Goal: Task Accomplishment & Management: Use online tool/utility

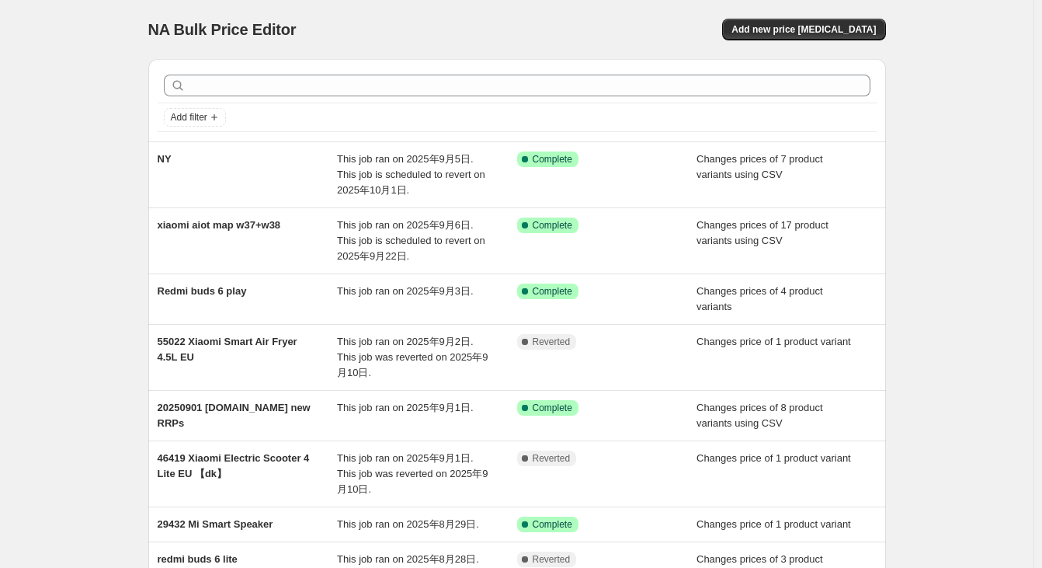
drag, startPoint x: 1016, startPoint y: 215, endPoint x: 999, endPoint y: 213, distance: 16.5
click at [1016, 215] on div "NA Bulk Price Editor. This page is ready NA Bulk Price Editor Add new price [ME…" at bounding box center [517, 439] width 1034 height 878
drag, startPoint x: 436, startPoint y: 12, endPoint x: 792, endPoint y: 19, distance: 356.5
click at [446, 15] on div "NA Bulk Price Editor. This page is ready NA Bulk Price Editor Add new price [ME…" at bounding box center [517, 29] width 738 height 59
click at [805, 23] on button "Add new price [MEDICAL_DATA]" at bounding box center [803, 30] width 163 height 22
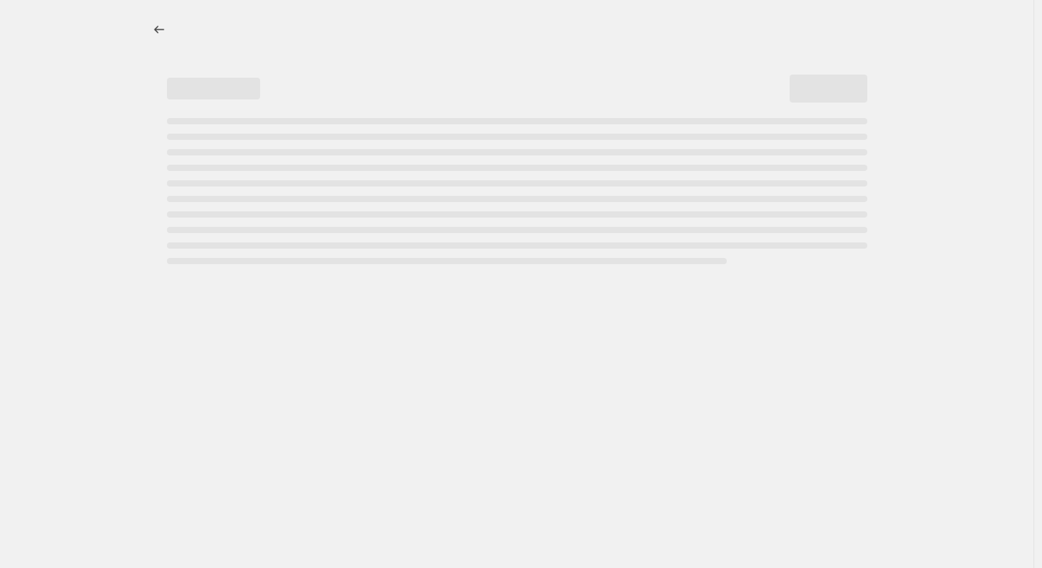
select select "percentage"
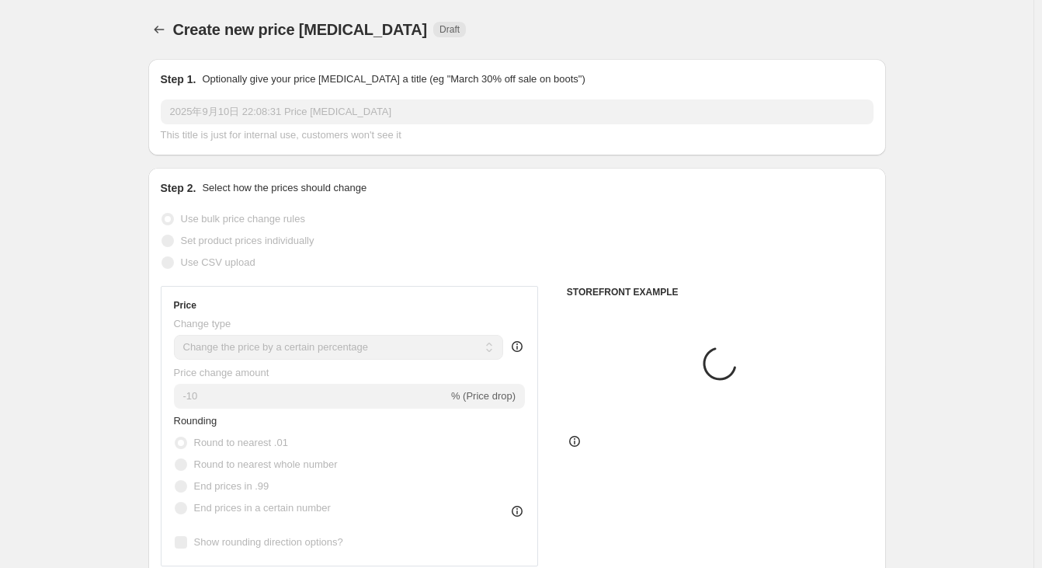
click at [273, 111] on input "2025年9月10日 22:08:31 Price [MEDICAL_DATA]" at bounding box center [517, 111] width 713 height 25
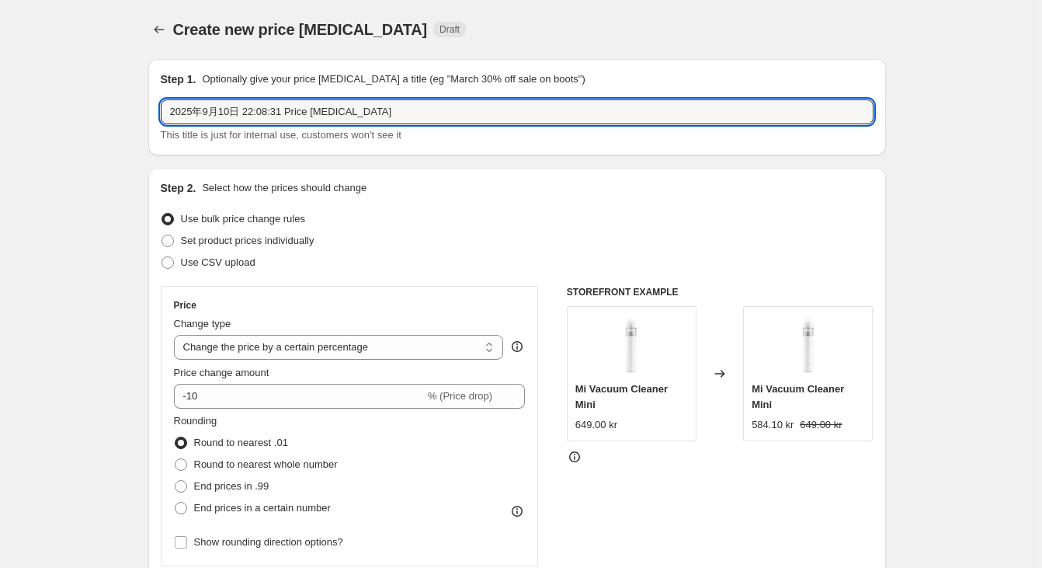
drag, startPoint x: 428, startPoint y: 110, endPoint x: -189, endPoint y: 106, distance: 617.4
click at [0, 106] on html "Home Settings Plans Skip to content Create new price [MEDICAL_DATA]. This page …" at bounding box center [521, 284] width 1042 height 568
type input "0"
drag, startPoint x: 267, startPoint y: 109, endPoint x: 284, endPoint y: 102, distance: 18.5
click at [267, 109] on input "202509.10-20251001" at bounding box center [517, 111] width 713 height 25
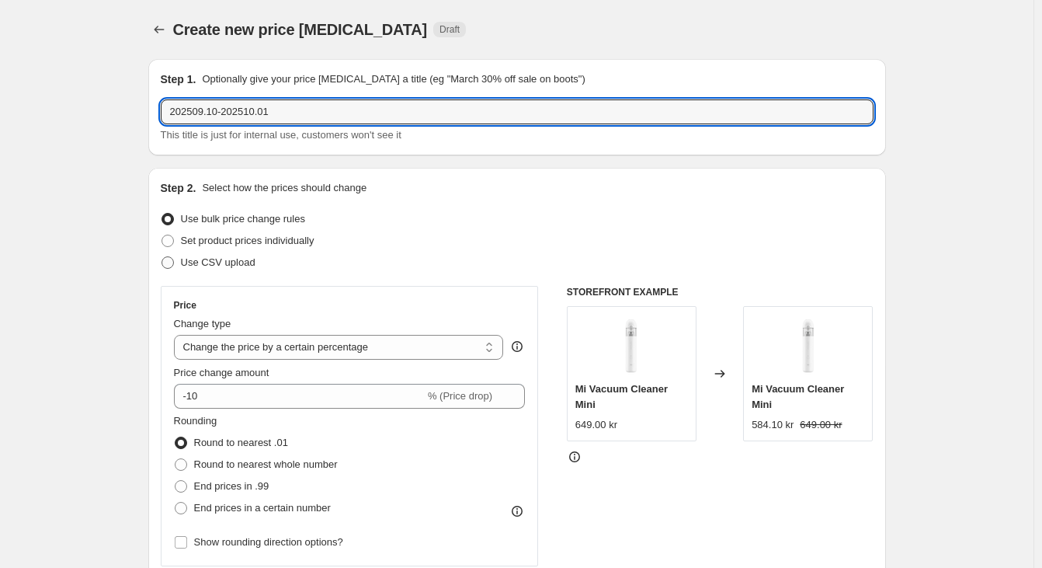
type input "202509.10-202510.01"
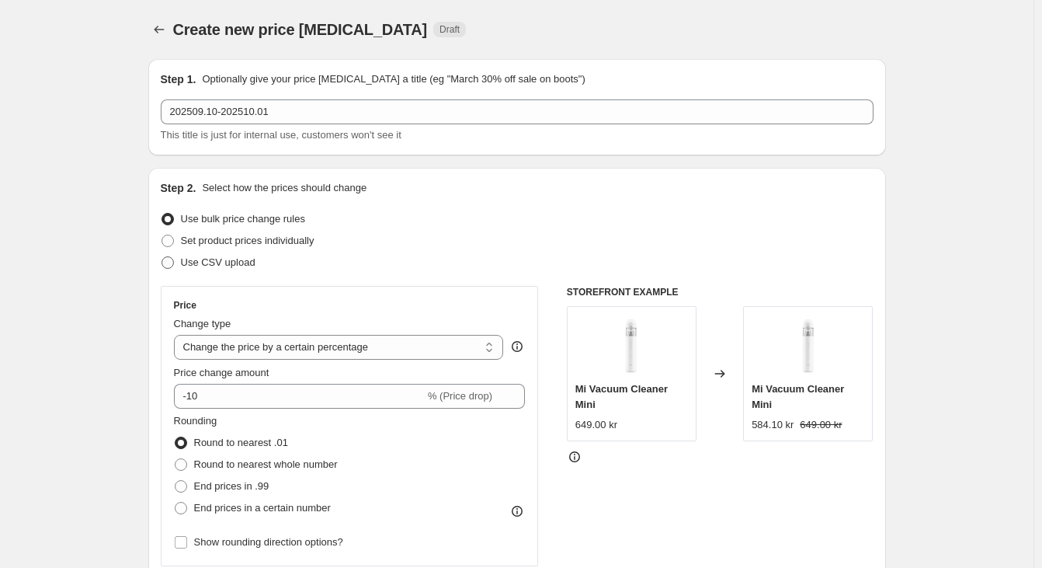
click at [245, 259] on span "Use CSV upload" at bounding box center [218, 262] width 75 height 12
click at [162, 257] on input "Use CSV upload" at bounding box center [162, 256] width 1 height 1
radio input "true"
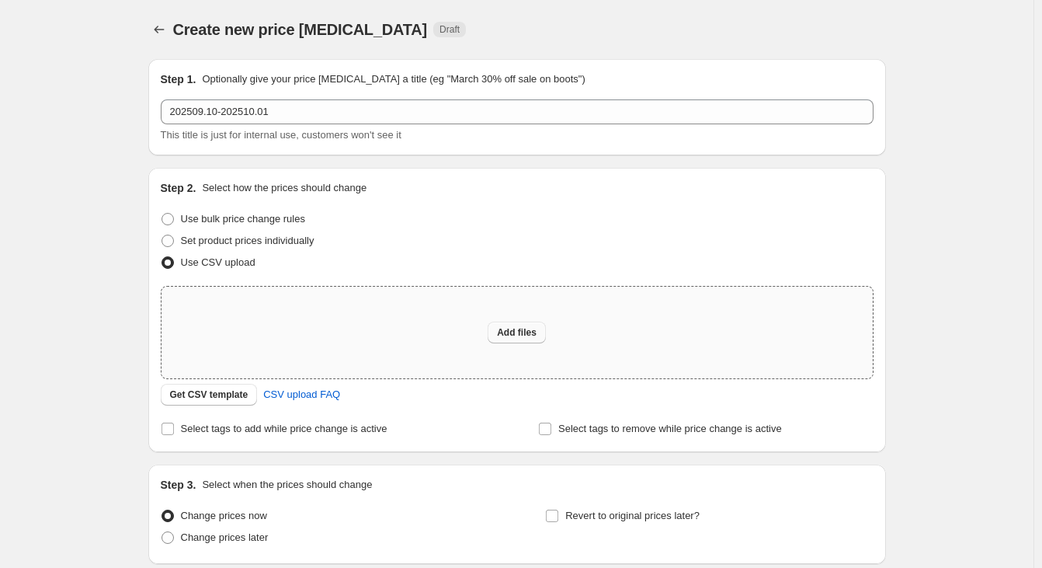
click at [517, 327] on span "Add files" at bounding box center [517, 332] width 40 height 12
type input "C:\fakepath\9.10-10.1 mistore scooter CN .csv"
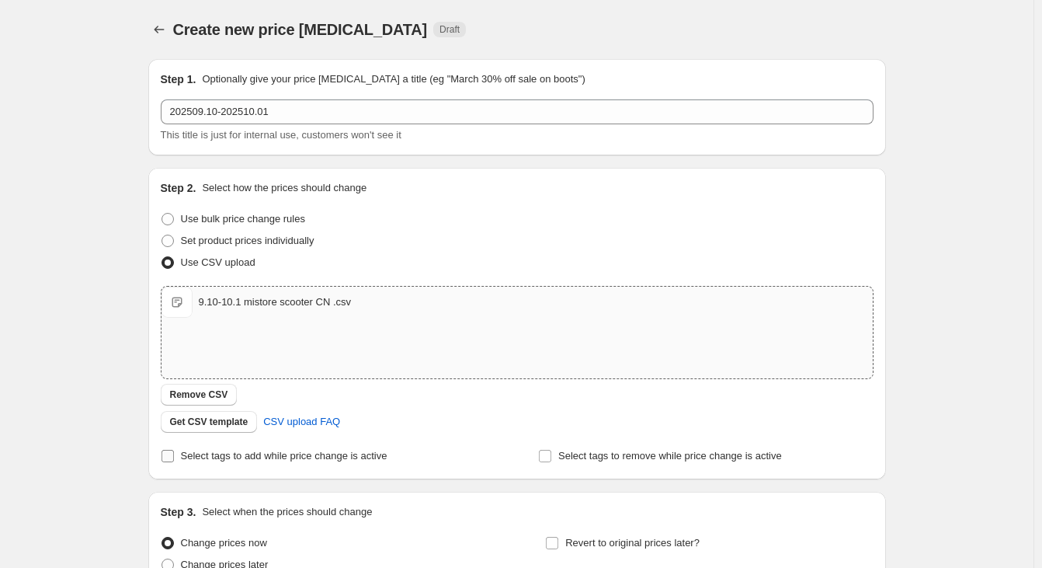
click at [261, 460] on span "Select tags to add while price change is active" at bounding box center [284, 456] width 207 height 12
click at [174, 460] on input "Select tags to add while price change is active" at bounding box center [168, 456] width 12 height 12
checkbox input "true"
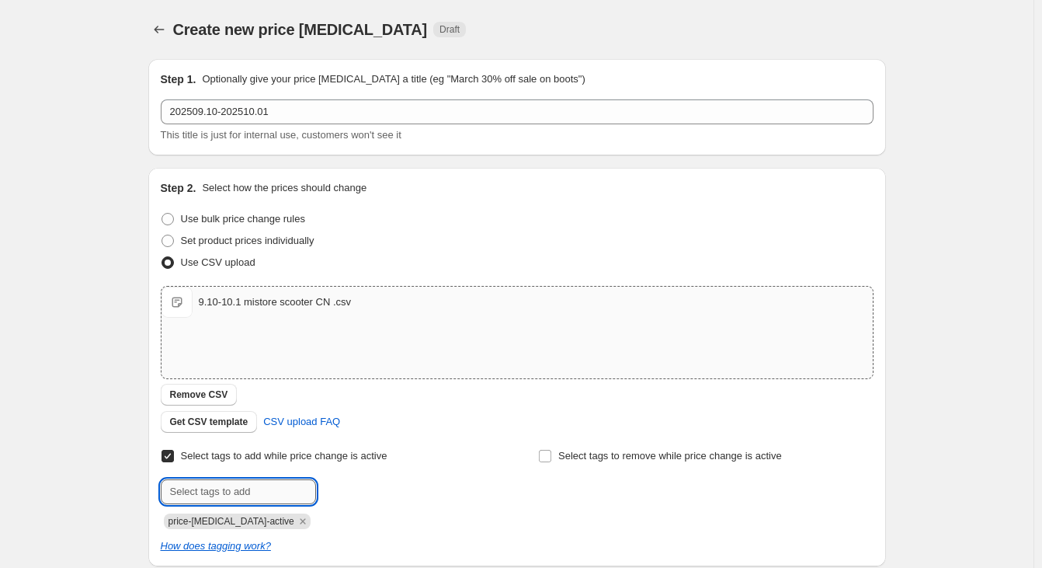
click at [224, 481] on input "text" at bounding box center [238, 491] width 155 height 25
type input "CN"
click at [161, 168] on button "Submit" at bounding box center [183, 176] width 44 height 16
click at [300, 520] on icon "Remove price-change-job-active" at bounding box center [302, 520] width 5 height 5
click at [106, 481] on div "Create new price [MEDICAL_DATA]. This page is ready Create new price [MEDICAL_D…" at bounding box center [517, 403] width 1034 height 807
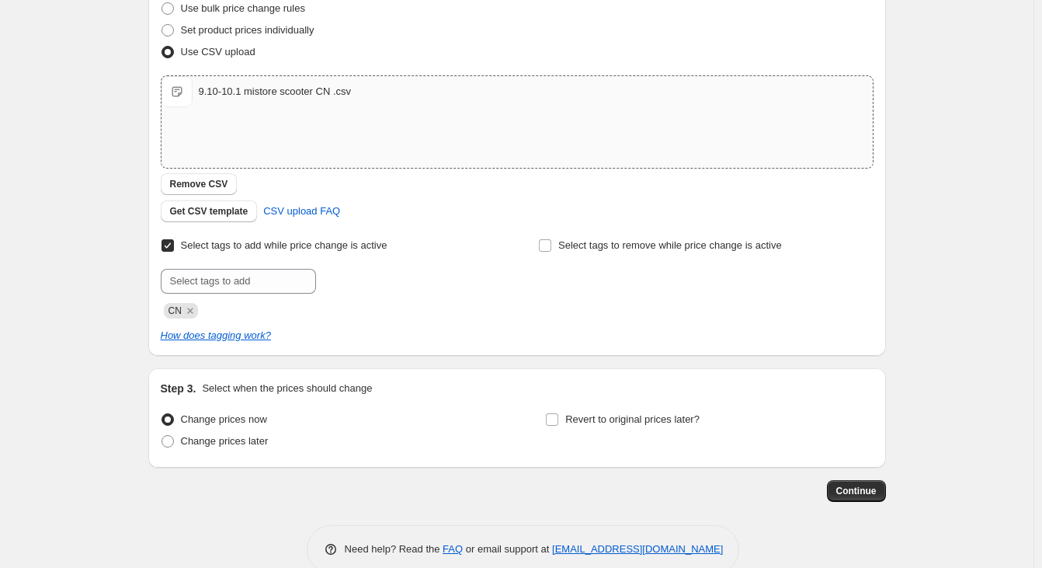
scroll to position [233, 0]
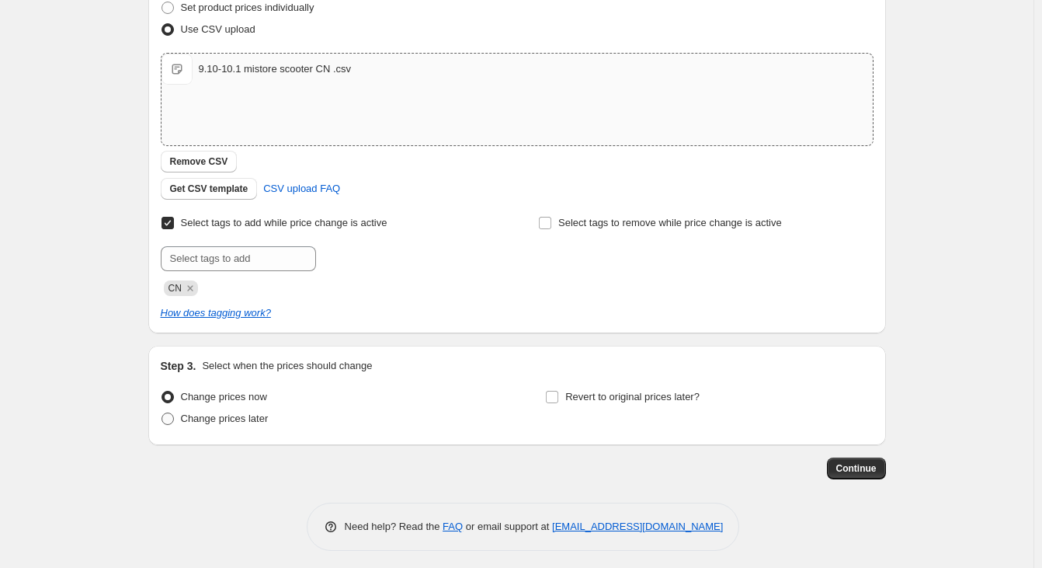
click at [241, 417] on span "Change prices later" at bounding box center [225, 418] width 88 height 12
click at [162, 413] on input "Change prices later" at bounding box center [162, 412] width 1 height 1
radio input "true"
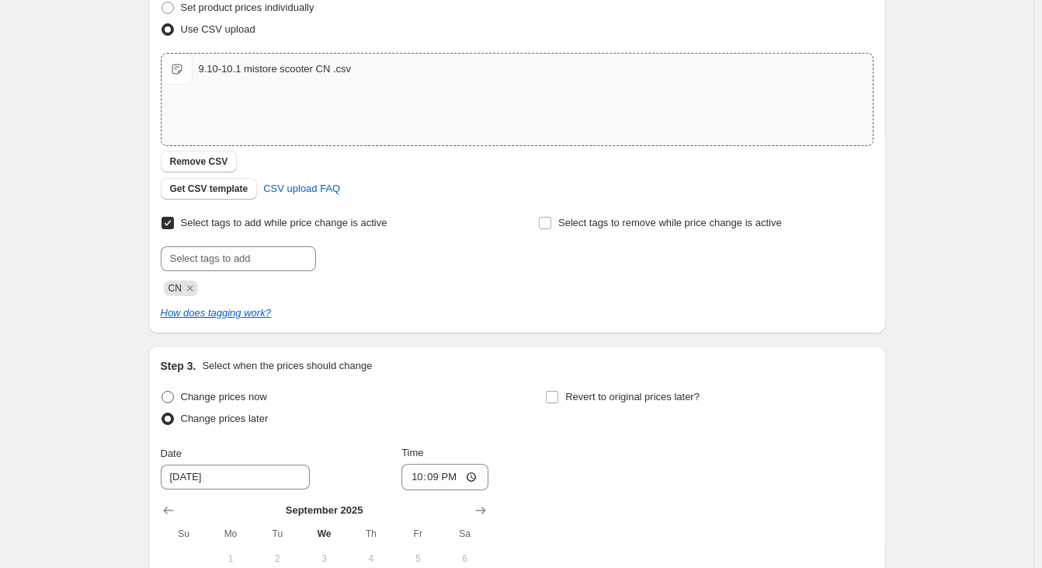
click at [255, 395] on span "Change prices now" at bounding box center [224, 397] width 86 height 12
click at [162, 391] on input "Change prices now" at bounding box center [162, 391] width 1 height 1
radio input "true"
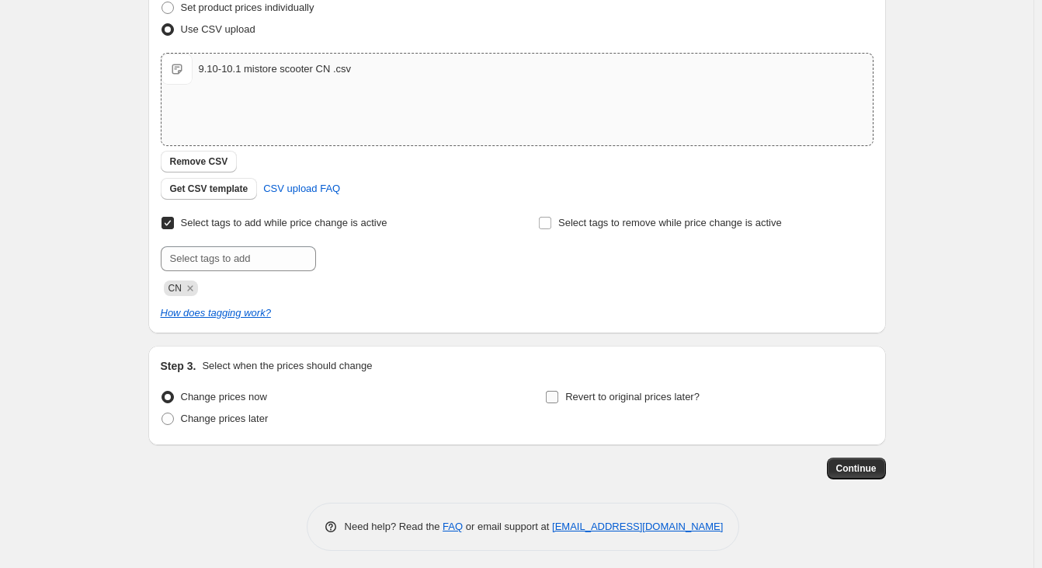
click at [617, 391] on span "Revert to original prices later?" at bounding box center [632, 397] width 134 height 12
click at [558, 391] on input "Revert to original prices later?" at bounding box center [552, 397] width 12 height 12
checkbox input "true"
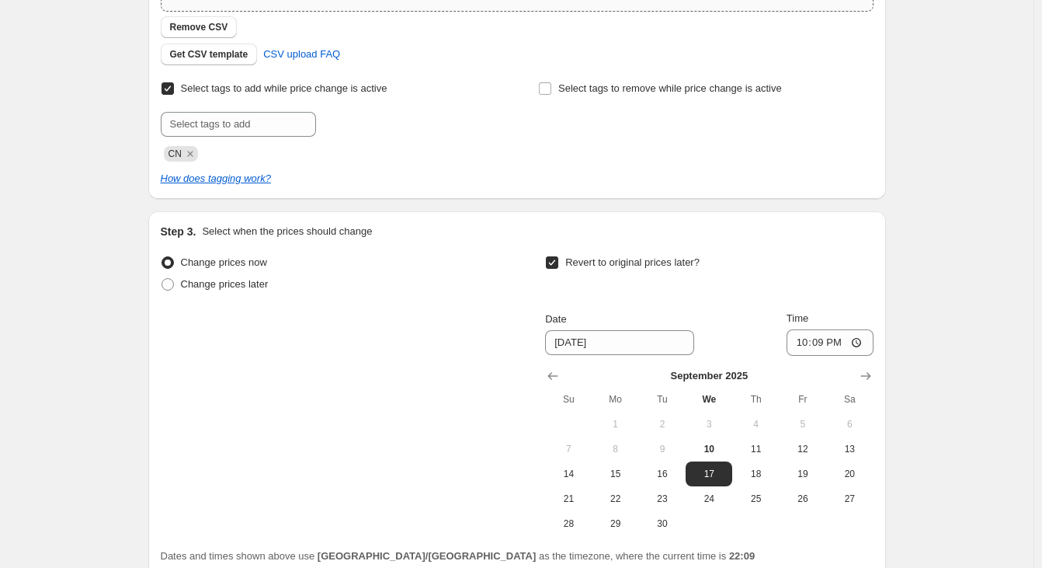
scroll to position [388, 0]
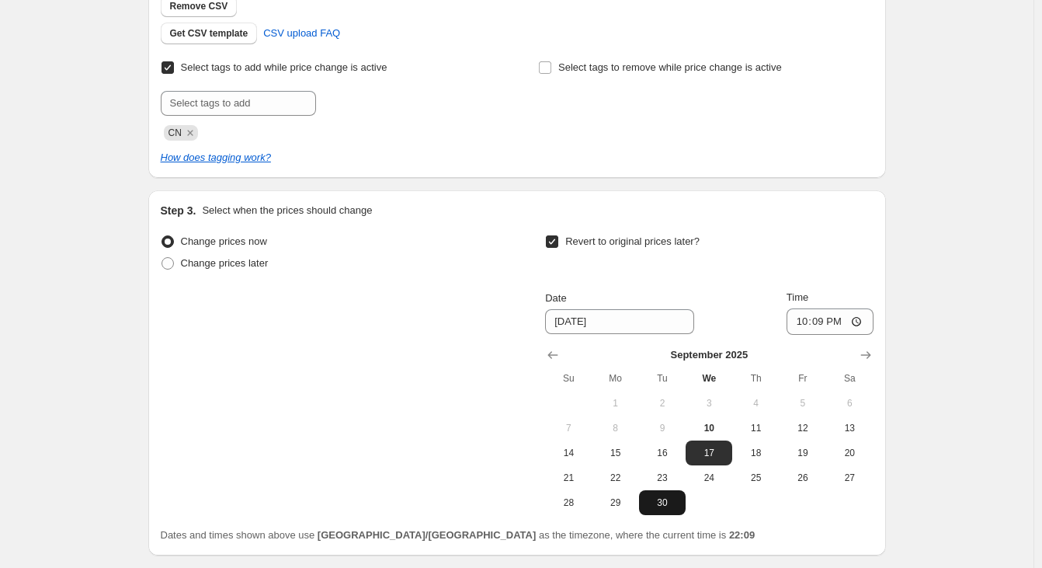
click at [665, 499] on span "30" at bounding box center [662, 502] width 34 height 12
click at [864, 320] on input "22:09" at bounding box center [830, 321] width 87 height 26
click at [860, 322] on input "22:09" at bounding box center [830, 321] width 87 height 26
click at [967, 350] on div "Create new price [MEDICAL_DATA]. This page is ready Create new price [MEDICAL_D…" at bounding box center [517, 148] width 1034 height 1072
click at [871, 357] on icon "Show next month, October 2025" at bounding box center [865, 355] width 10 height 8
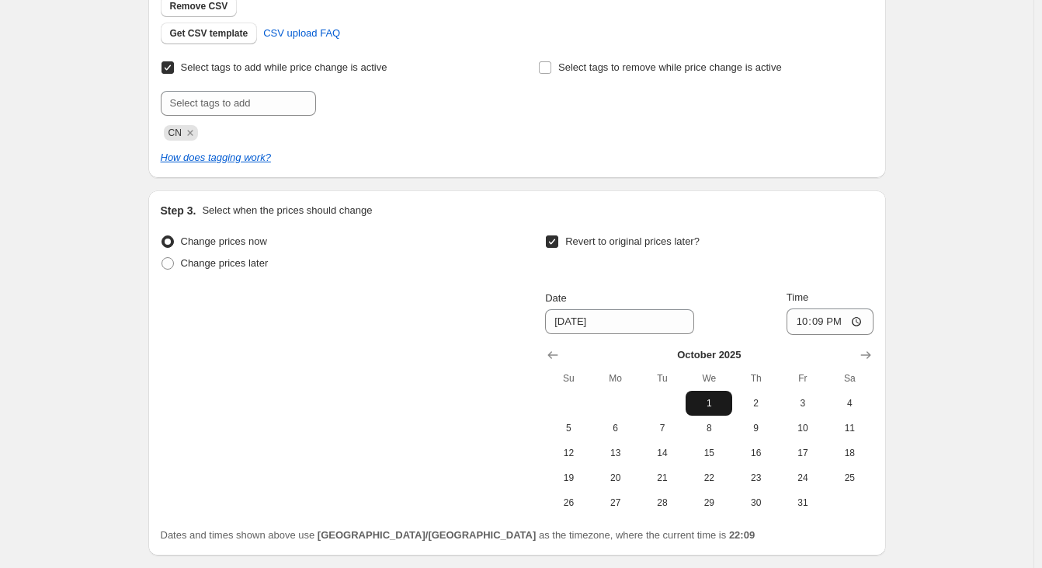
click at [714, 398] on span "1" at bounding box center [709, 403] width 34 height 12
type input "[DATE]"
click at [868, 315] on input "22:09" at bounding box center [830, 321] width 87 height 26
click at [829, 325] on input "22:09" at bounding box center [830, 321] width 87 height 26
drag, startPoint x: 815, startPoint y: 323, endPoint x: 867, endPoint y: 321, distance: 52.9
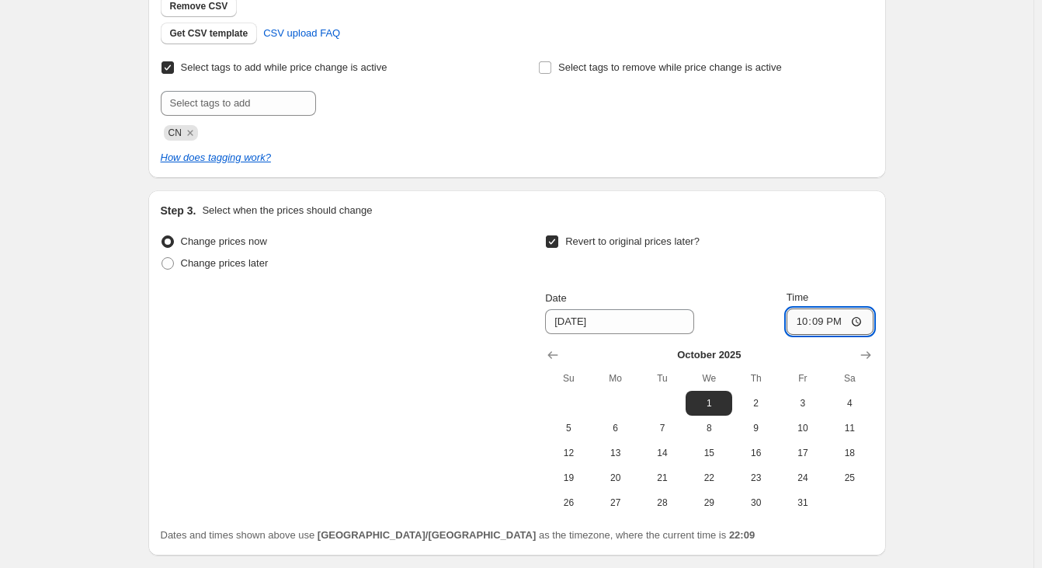
click at [815, 323] on input "22:09" at bounding box center [830, 321] width 87 height 26
click at [858, 321] on input "22:09" at bounding box center [830, 321] width 87 height 26
type input "06:00"
click at [956, 358] on div "Create new price [MEDICAL_DATA]. This page is ready Create new price [MEDICAL_D…" at bounding box center [517, 148] width 1034 height 1072
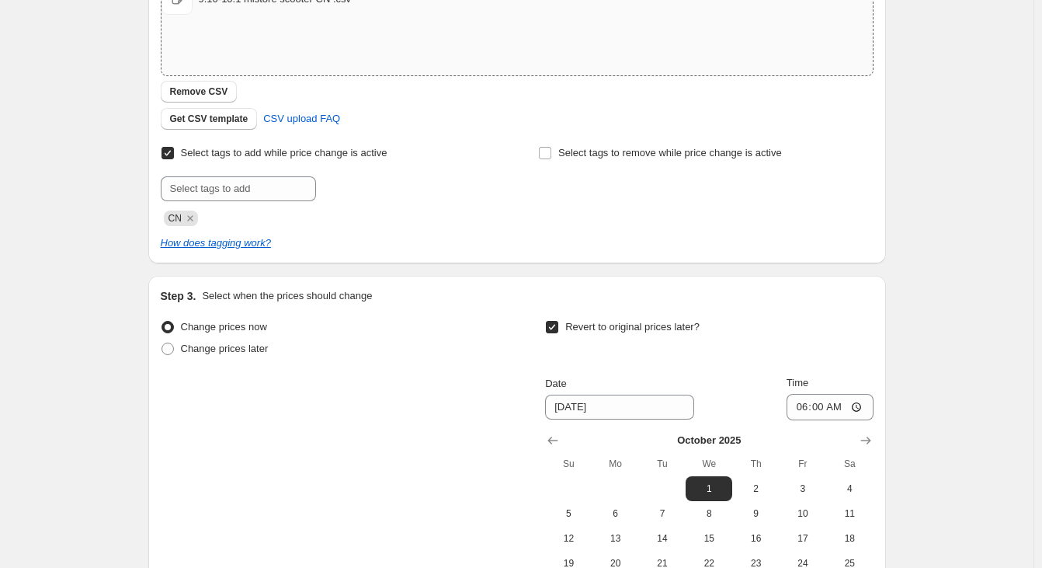
scroll to position [39, 0]
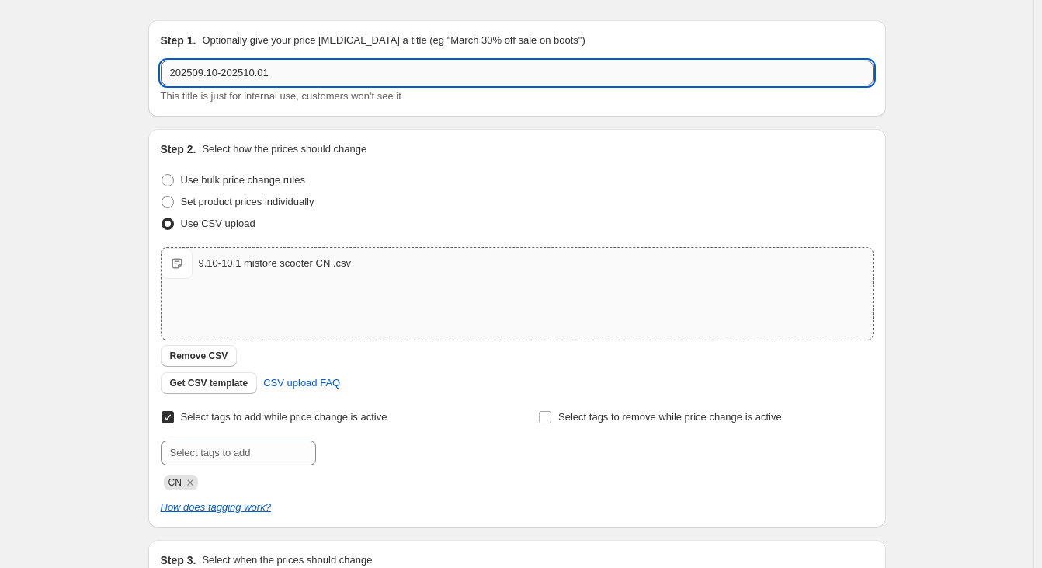
click at [379, 69] on input "202509.10-202510.01" at bounding box center [517, 73] width 713 height 25
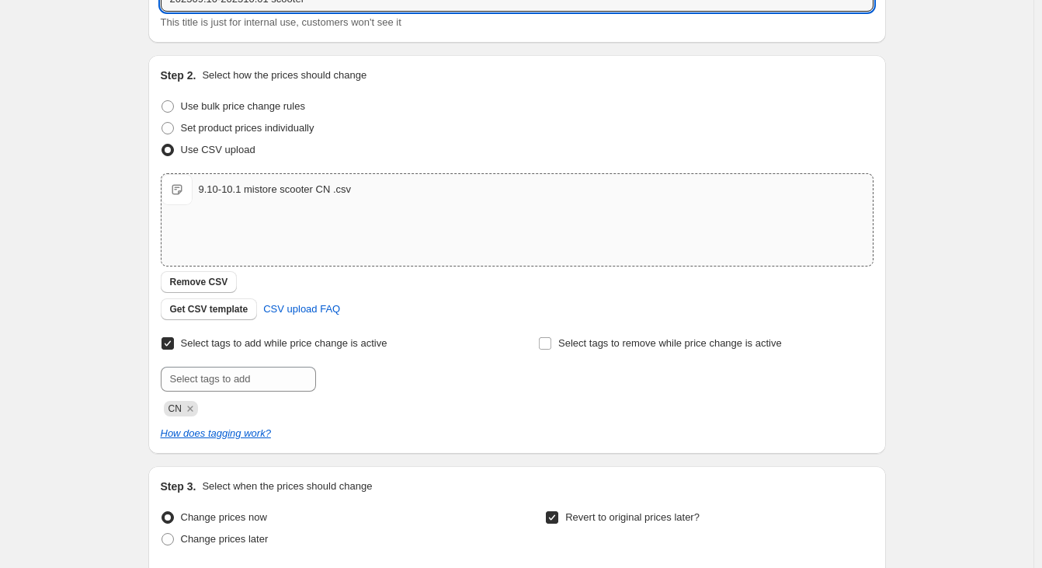
scroll to position [427, 0]
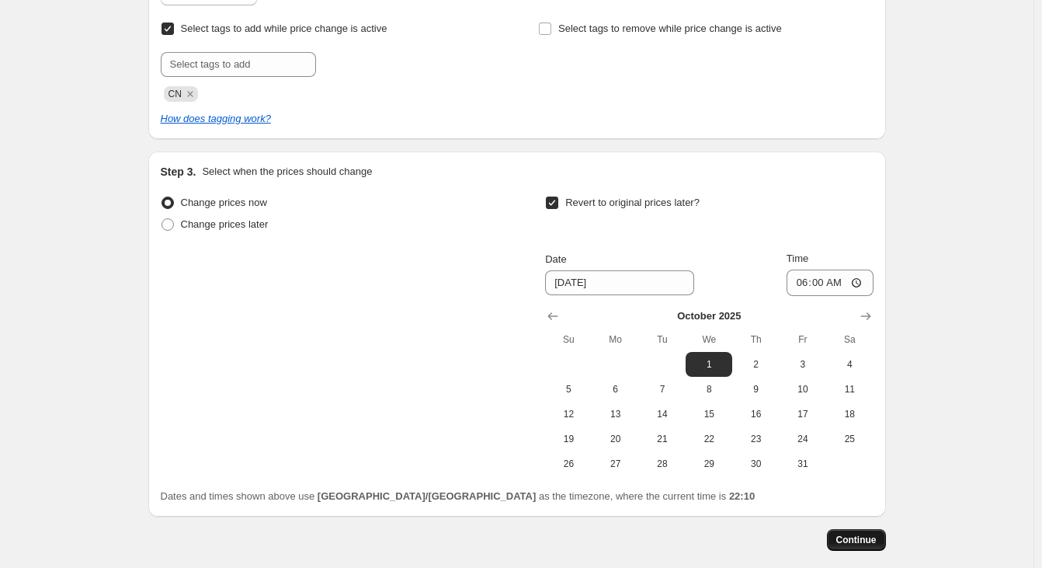
type input "202509.10-202510.01 scooter"
click at [865, 541] on span "Continue" at bounding box center [856, 540] width 40 height 12
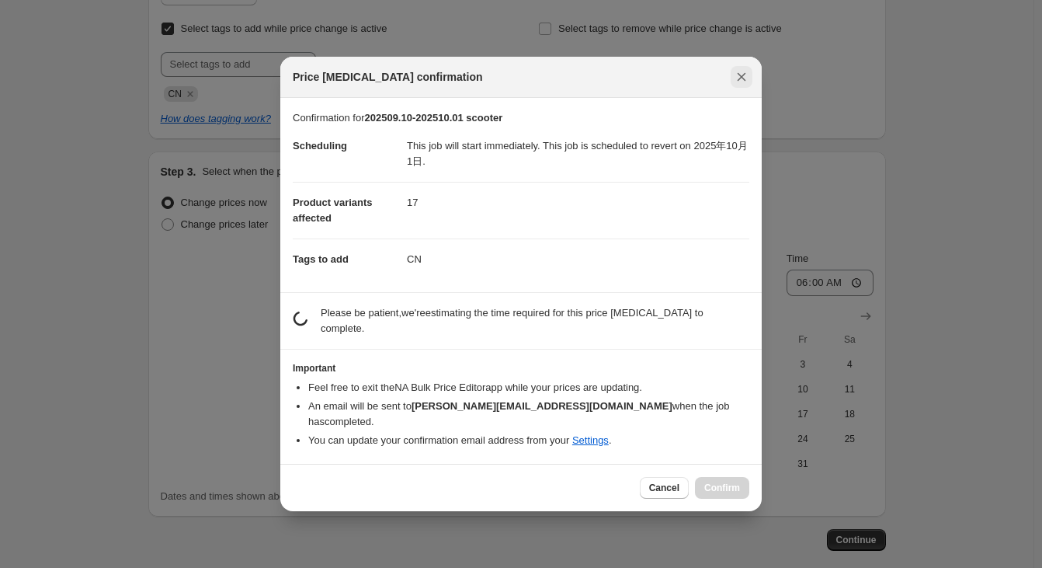
click at [742, 85] on icon "Close" at bounding box center [742, 77] width 16 height 16
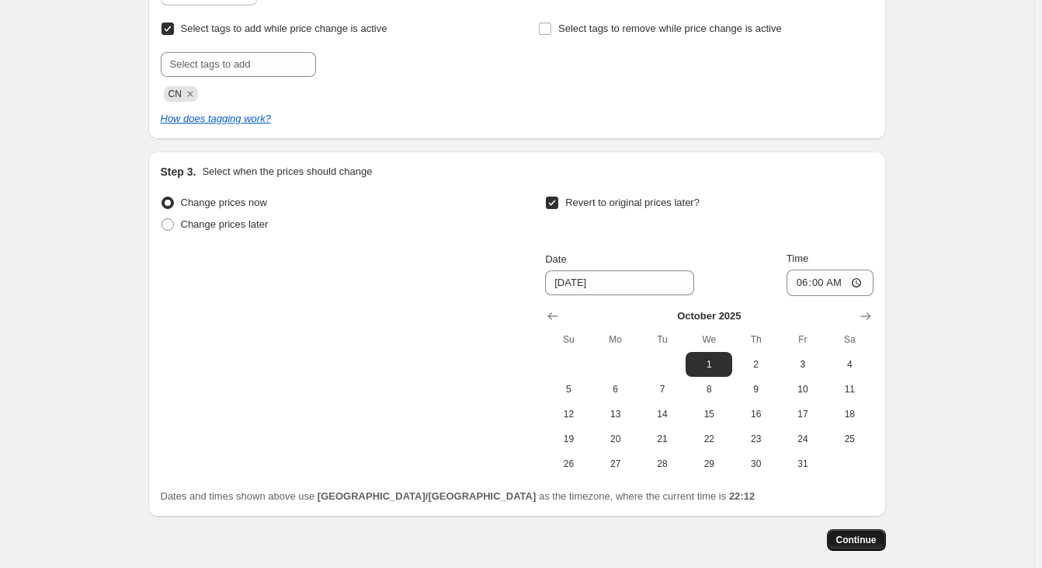
click at [855, 536] on span "Continue" at bounding box center [856, 540] width 40 height 12
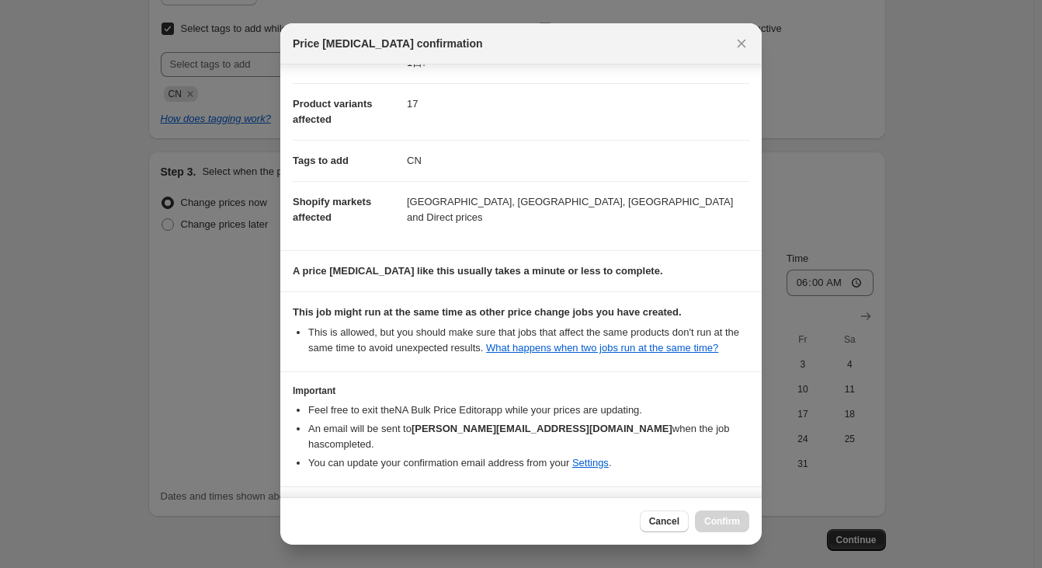
scroll to position [117, 0]
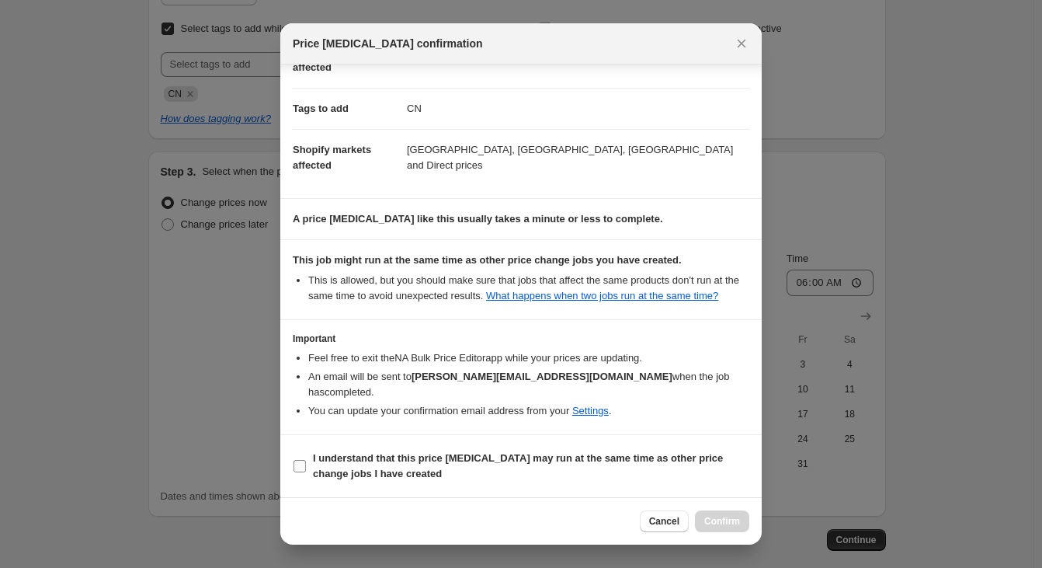
click at [372, 463] on b "I understand that this price [MEDICAL_DATA] may run at the same time as other p…" at bounding box center [518, 465] width 410 height 27
click at [306, 463] on input "I understand that this price [MEDICAL_DATA] may run at the same time as other p…" at bounding box center [300, 466] width 12 height 12
checkbox input "true"
click at [709, 522] on span "Confirm" at bounding box center [722, 521] width 36 height 12
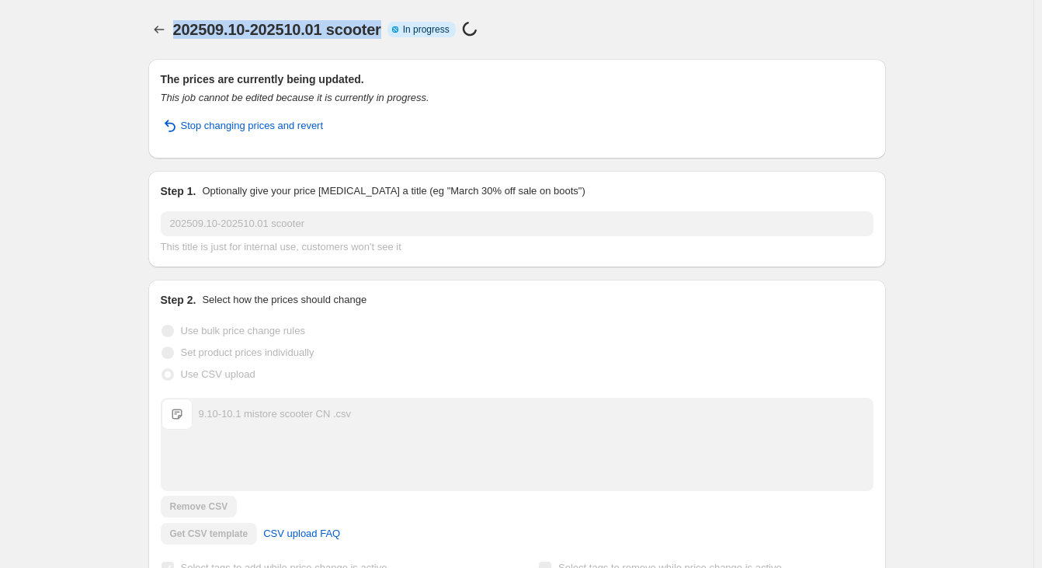
drag, startPoint x: 177, startPoint y: 25, endPoint x: 403, endPoint y: 31, distance: 226.1
click at [381, 32] on span "202509.10-202510.01 scooter" at bounding box center [277, 29] width 208 height 17
copy span "202509.10-202510.01 scooter"
click at [388, 44] on div "202509.10-202510.01 scooter. This page is ready 202509.10-202510.01 scooter Inf…" at bounding box center [517, 29] width 738 height 59
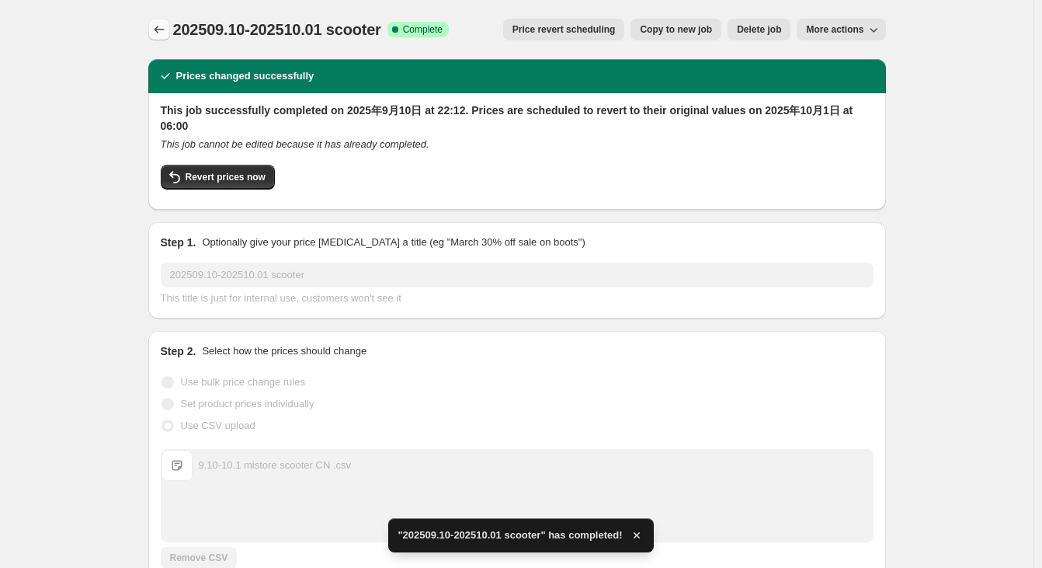
click at [168, 19] on button "Price change jobs" at bounding box center [159, 30] width 22 height 22
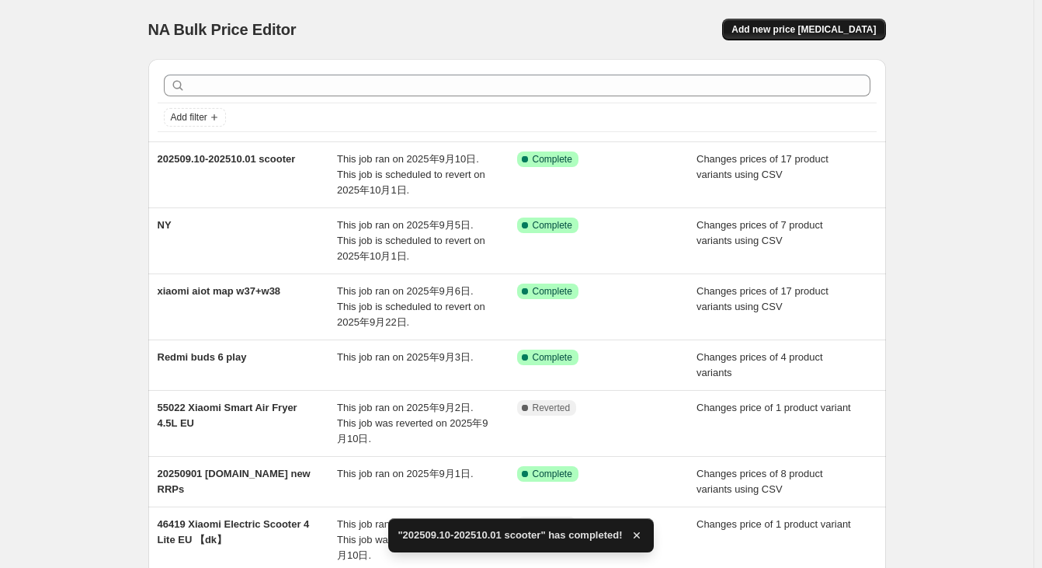
click at [853, 26] on span "Add new price [MEDICAL_DATA]" at bounding box center [804, 29] width 144 height 12
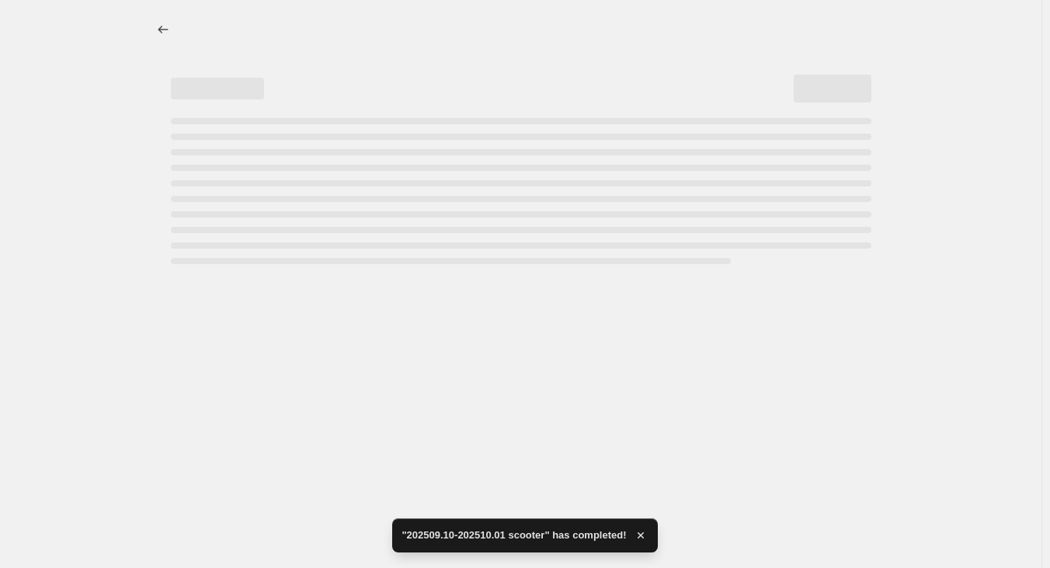
select select "percentage"
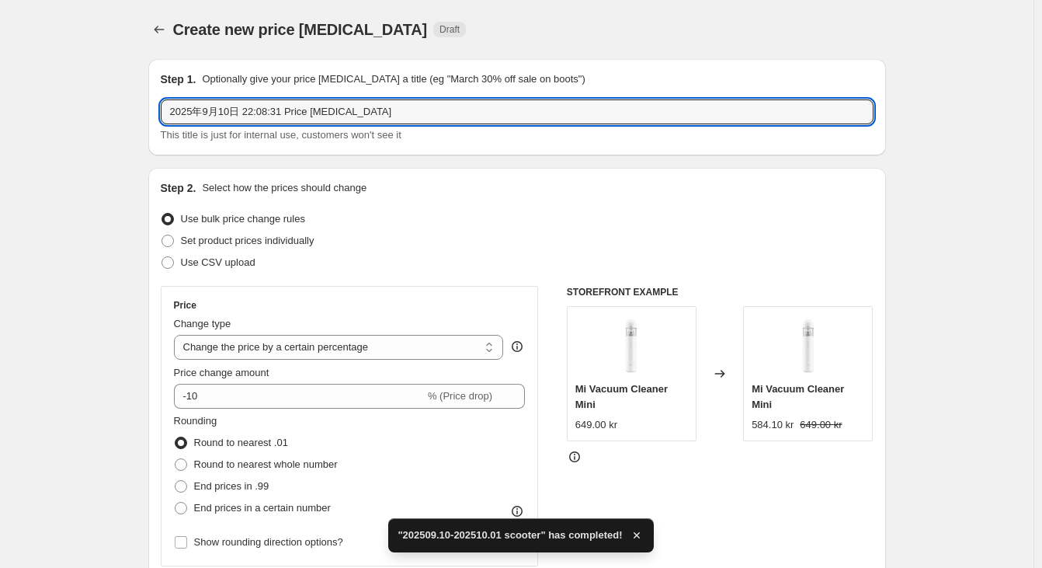
drag, startPoint x: 393, startPoint y: 110, endPoint x: 162, endPoint y: 110, distance: 230.7
click at [162, 110] on div "Step 1. Optionally give your price [MEDICAL_DATA] a title (eg "March 30% off sa…" at bounding box center [517, 107] width 738 height 96
paste input "09.10-202510.01 scooter"
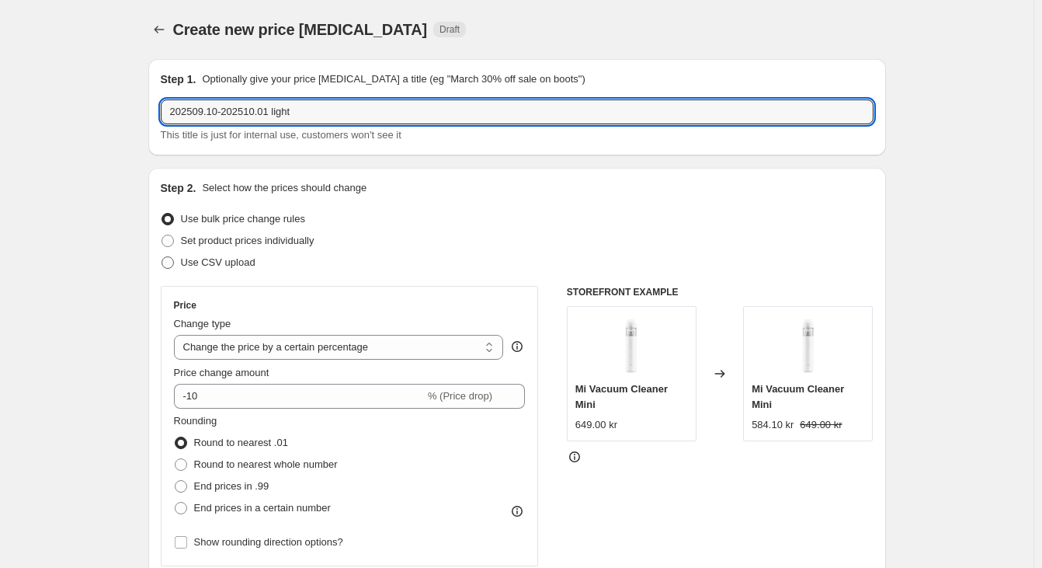
type input "202509.10-202510.01 light"
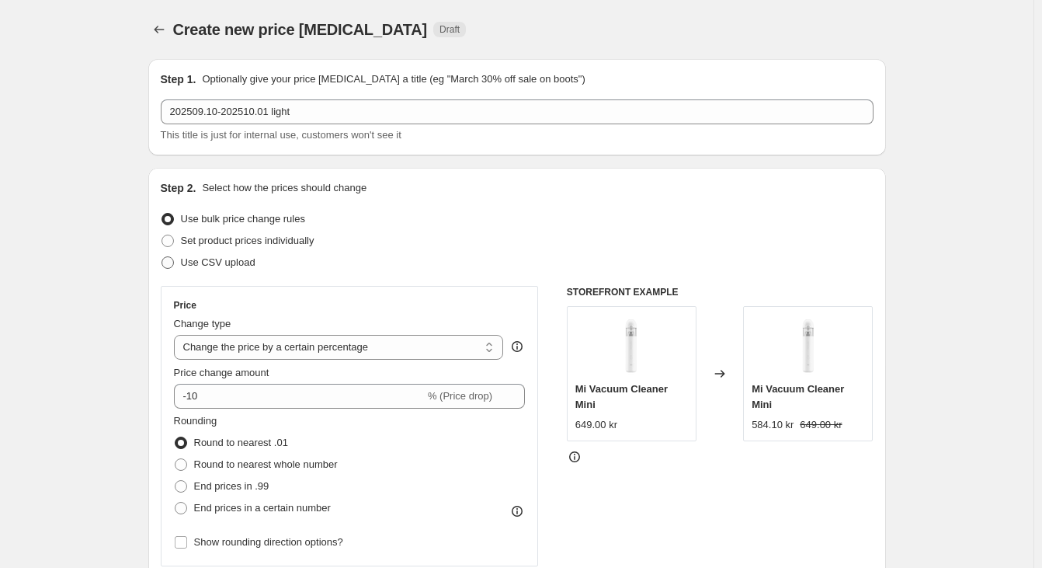
click at [252, 265] on span "Use CSV upload" at bounding box center [218, 262] width 75 height 12
click at [162, 257] on input "Use CSV upload" at bounding box center [162, 256] width 1 height 1
radio input "true"
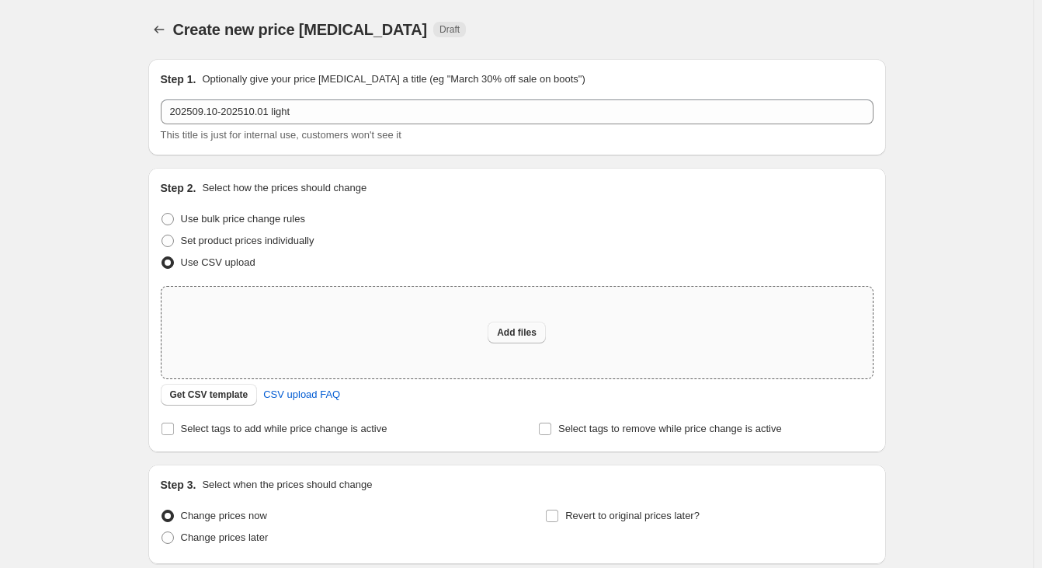
click at [506, 335] on span "Add files" at bounding box center [517, 332] width 40 height 12
type input "C:\fakepath\9.10-10.1 mistore Light CN.csv"
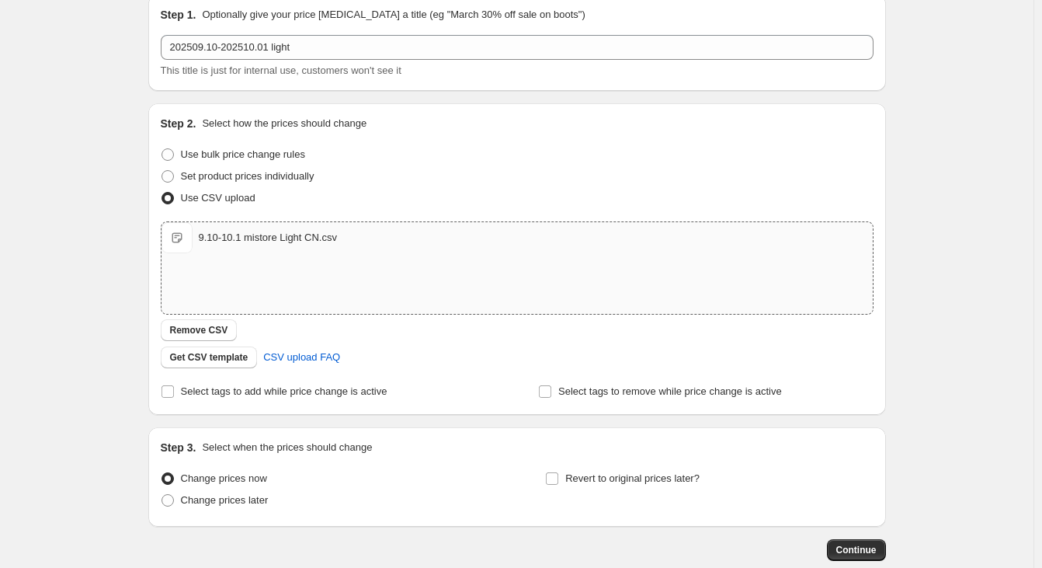
scroll to position [152, 0]
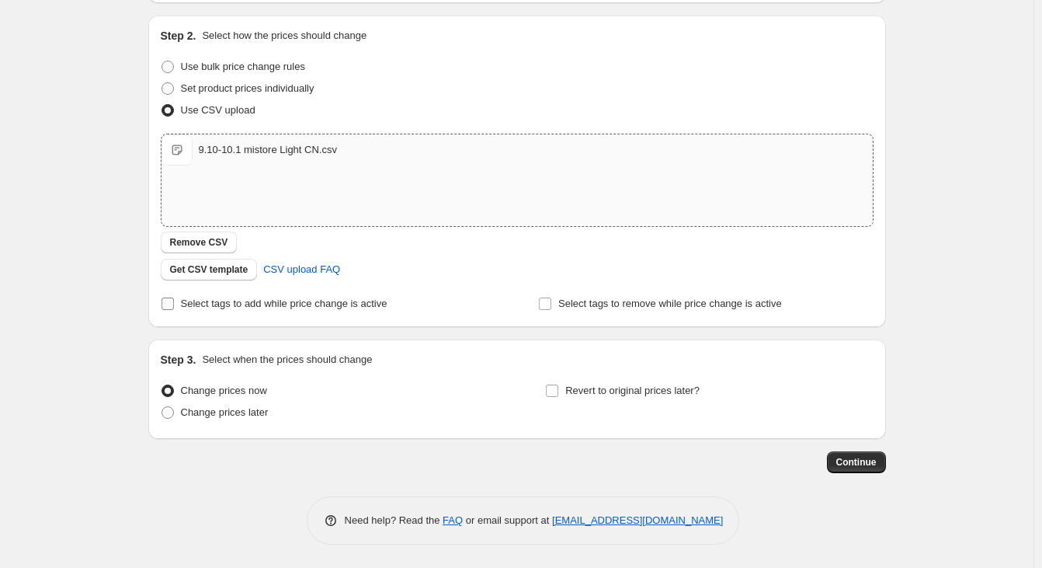
click at [204, 298] on span "Select tags to add while price change is active" at bounding box center [284, 303] width 207 height 12
click at [174, 298] on input "Select tags to add while price change is active" at bounding box center [168, 303] width 12 height 12
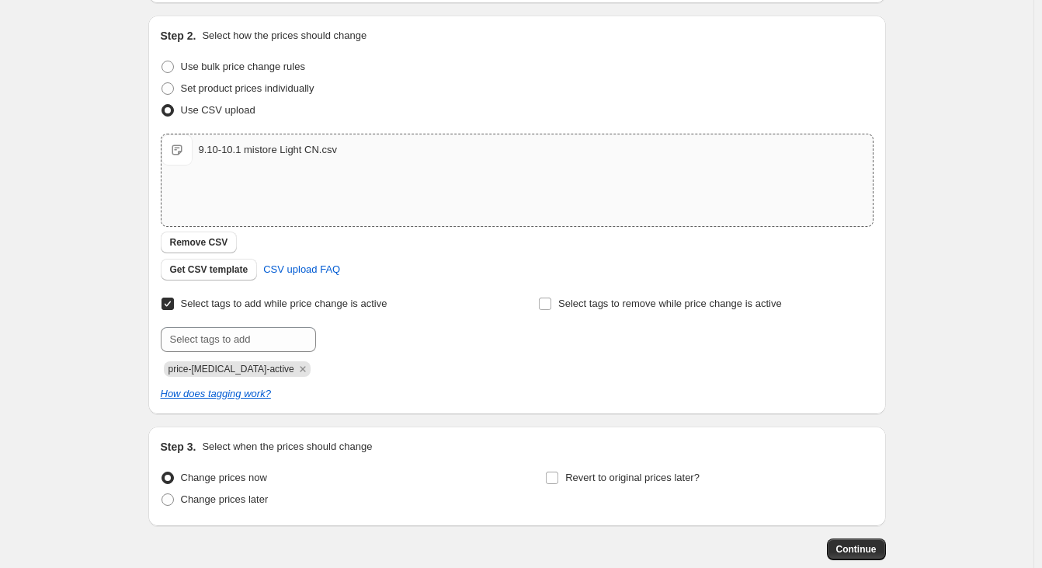
click at [204, 298] on span "Select tags to add while price change is active" at bounding box center [284, 303] width 207 height 12
click at [174, 298] on input "Select tags to add while price change is active" at bounding box center [168, 303] width 12 height 12
checkbox input "false"
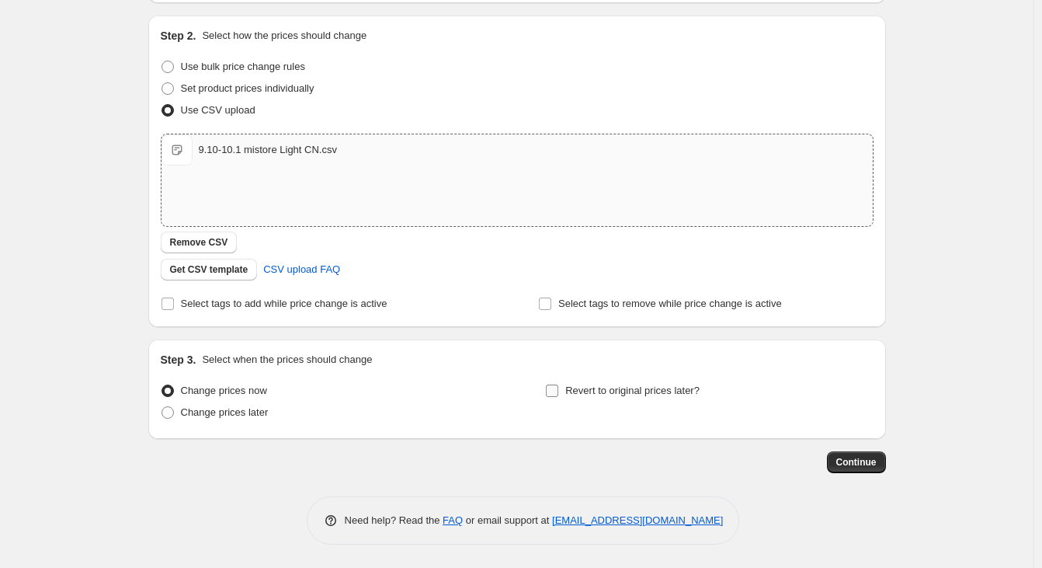
click at [662, 392] on span "Revert to original prices later?" at bounding box center [632, 390] width 134 height 12
click at [558, 392] on input "Revert to original prices later?" at bounding box center [552, 390] width 12 height 12
checkbox input "true"
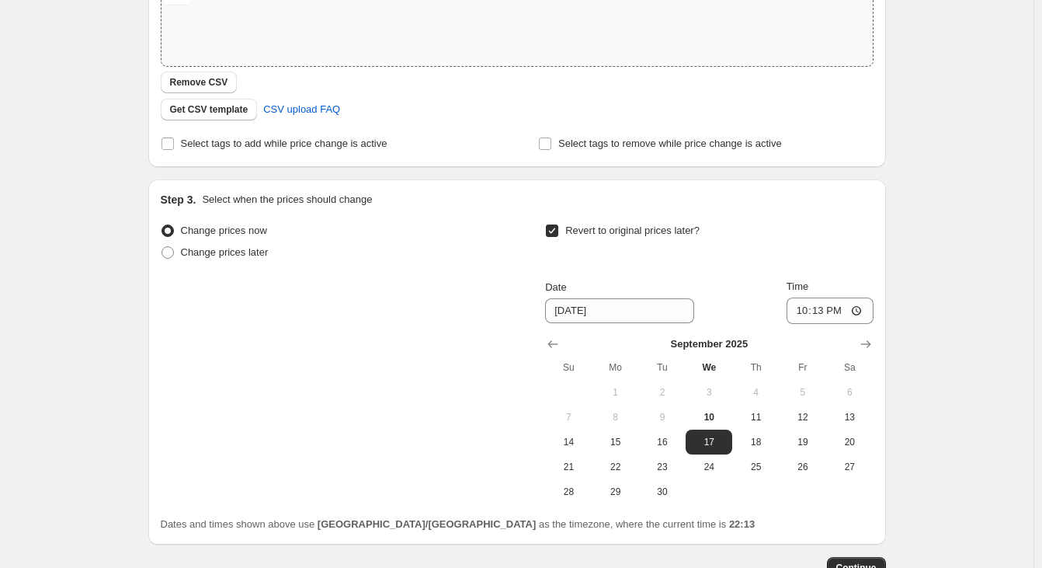
scroll to position [418, 0]
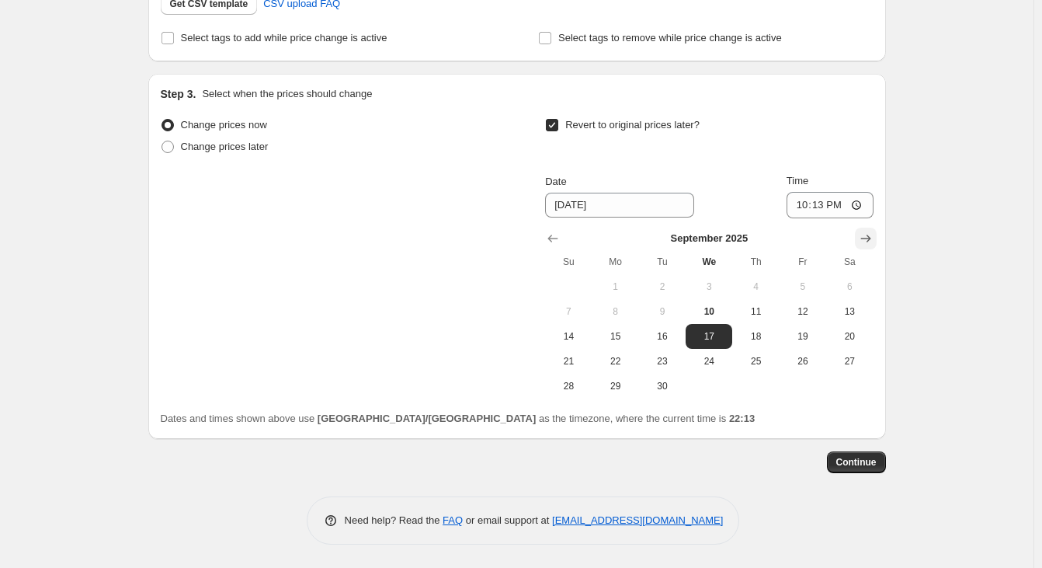
click at [877, 234] on button "Show next month, October 2025" at bounding box center [866, 239] width 22 height 22
click at [711, 284] on span "1" at bounding box center [709, 286] width 34 height 12
type input "[DATE]"
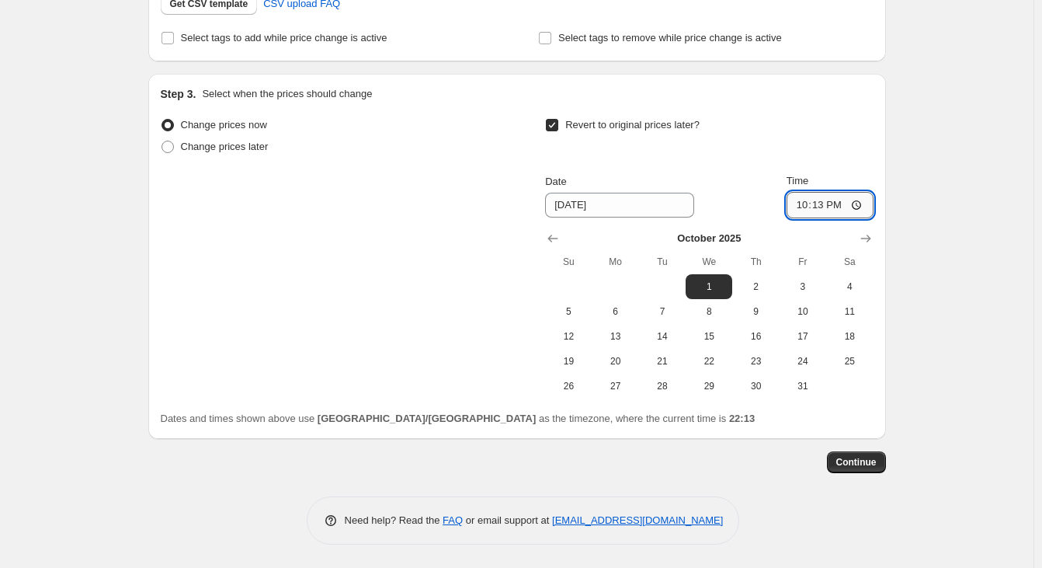
click at [871, 201] on input "22:13" at bounding box center [830, 205] width 87 height 26
click at [865, 200] on input "22:13" at bounding box center [830, 205] width 87 height 26
type input "06:00"
click at [996, 298] on div "Create new price [MEDICAL_DATA]. This page is ready Create new price [MEDICAL_D…" at bounding box center [517, 75] width 1034 height 986
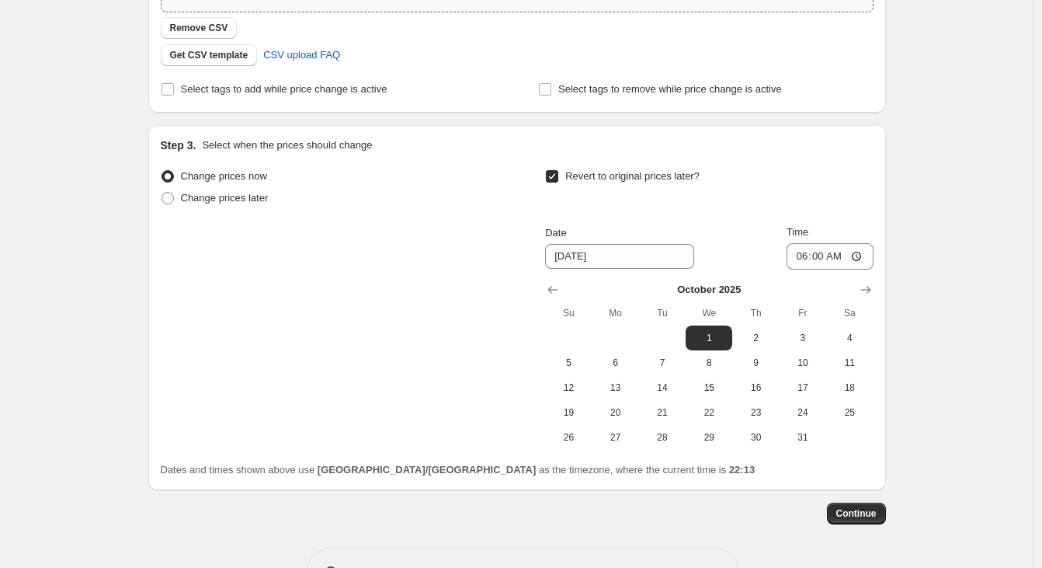
scroll to position [388, 0]
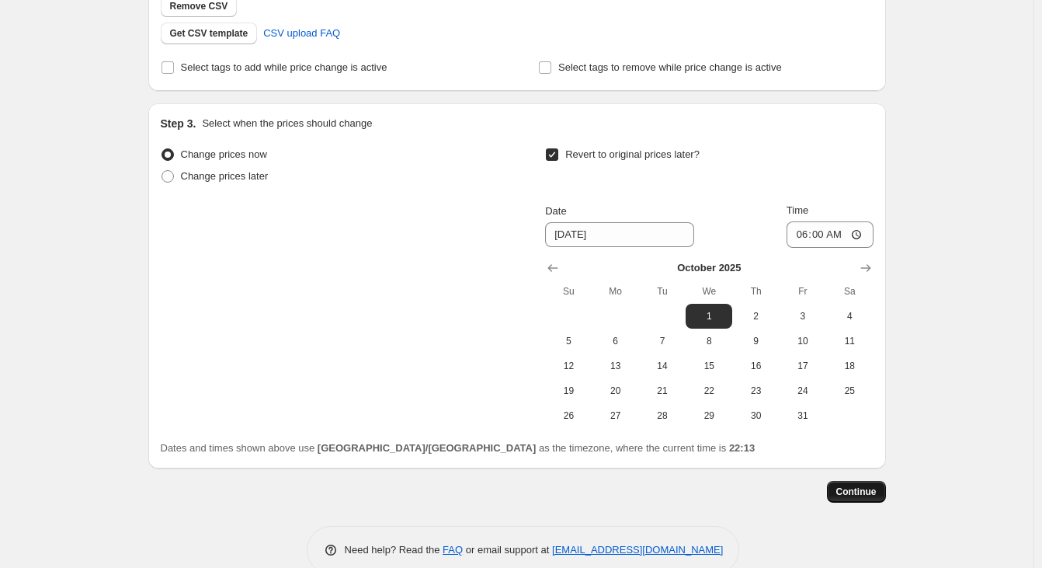
click at [874, 485] on button "Continue" at bounding box center [856, 492] width 59 height 22
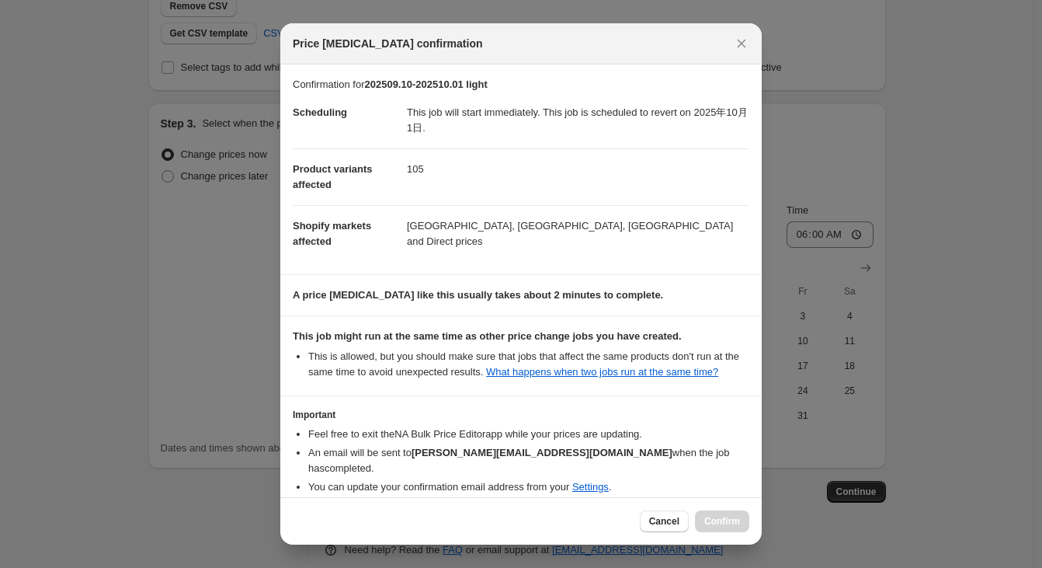
scroll to position [76, 0]
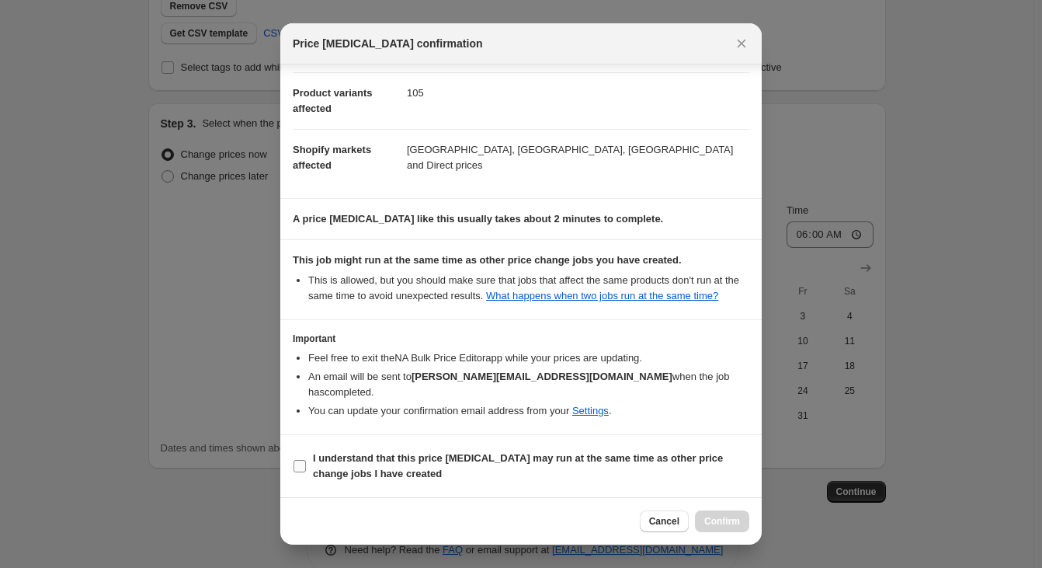
click at [401, 468] on b "I understand that this price [MEDICAL_DATA] may run at the same time as other p…" at bounding box center [518, 465] width 410 height 27
click at [306, 468] on input "I understand that this price [MEDICAL_DATA] may run at the same time as other p…" at bounding box center [300, 466] width 12 height 12
checkbox input "true"
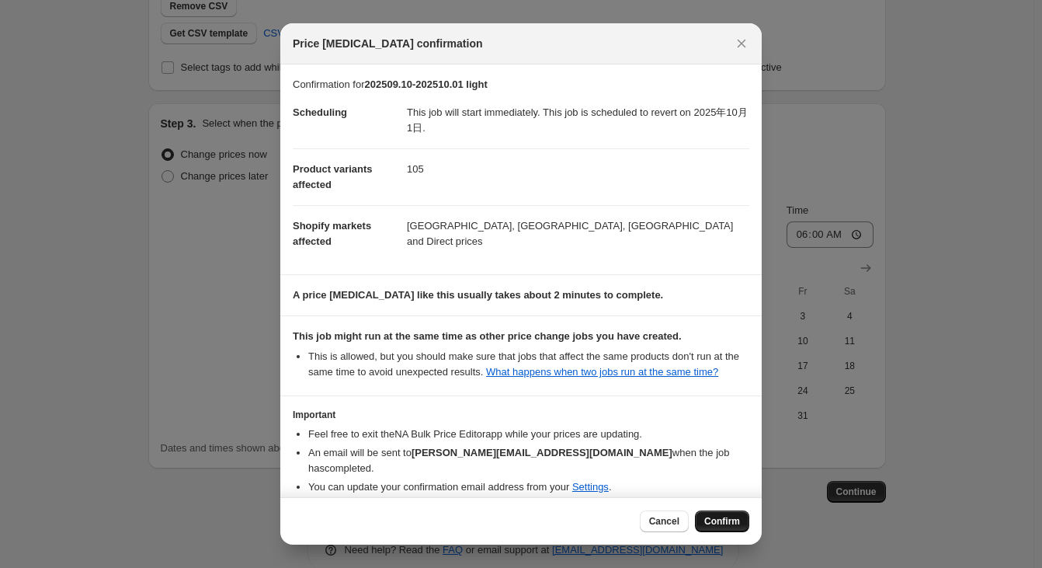
click at [725, 516] on span "Confirm" at bounding box center [722, 521] width 36 height 12
